Goal: Task Accomplishment & Management: Manage account settings

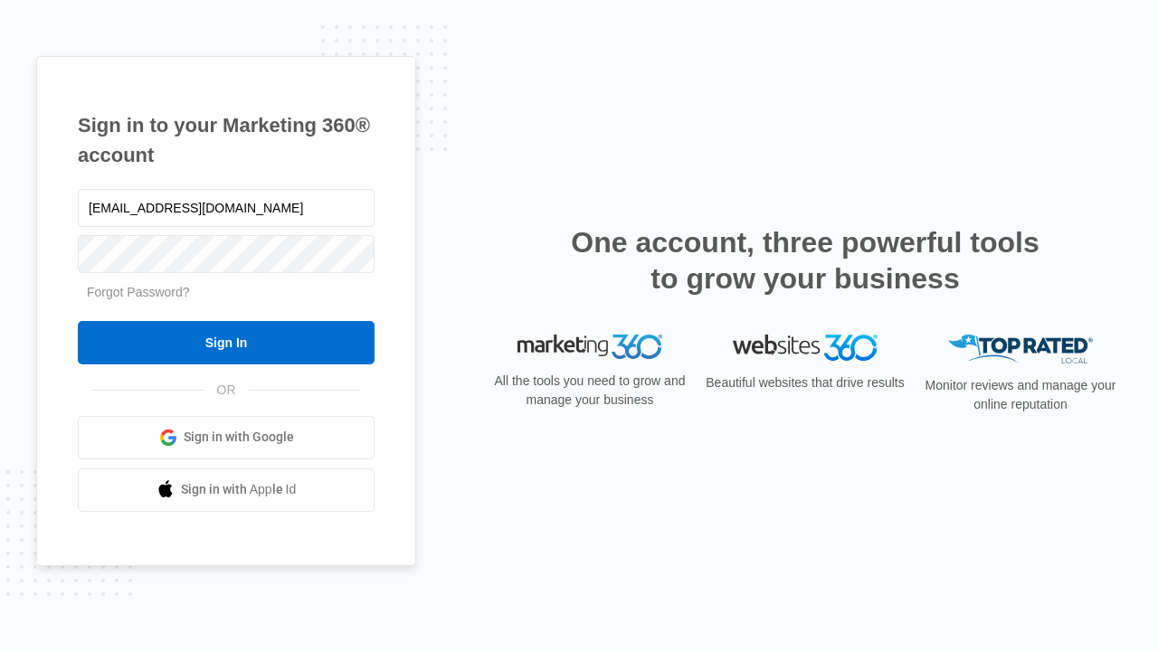
type input "dankie614@gmail.com"
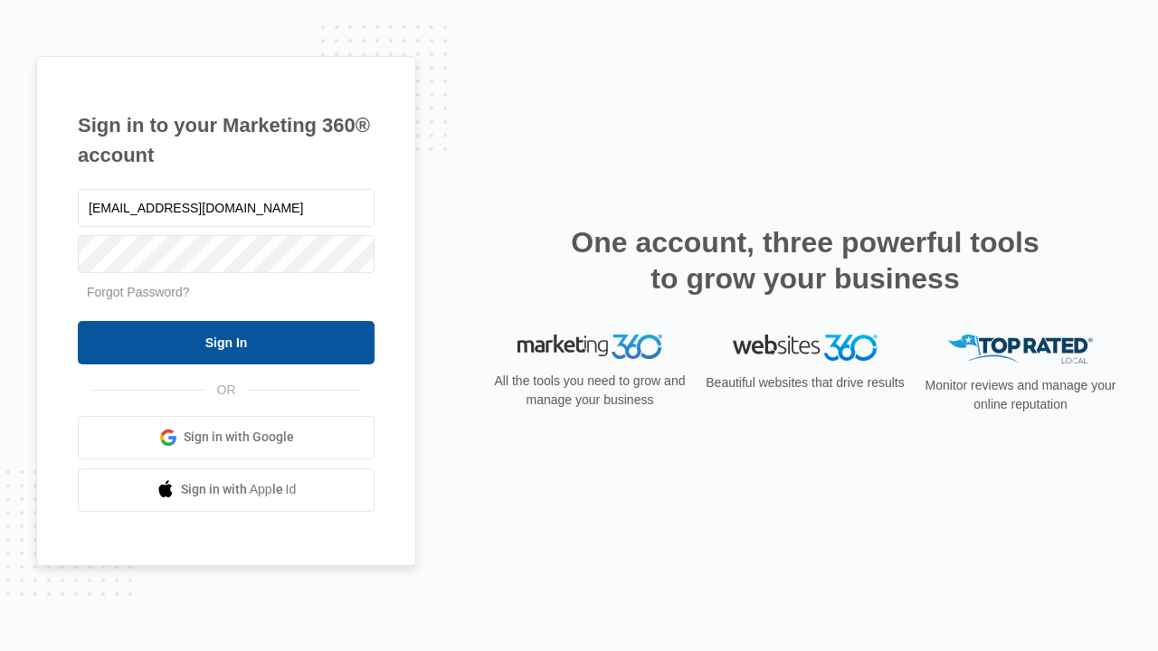
click at [226, 342] on input "Sign In" at bounding box center [226, 342] width 297 height 43
